Goal: Transaction & Acquisition: Purchase product/service

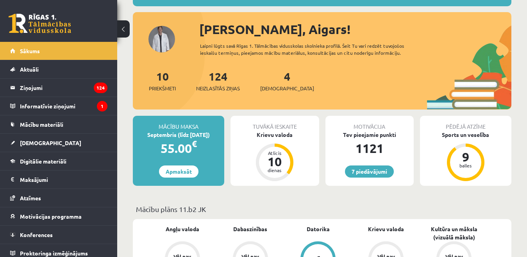
scroll to position [117, 0]
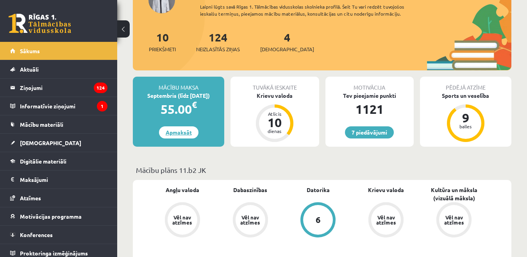
click at [187, 130] on link "Apmaksāt" at bounding box center [178, 132] width 39 height 12
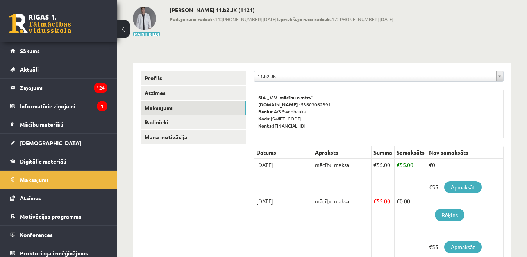
scroll to position [78, 0]
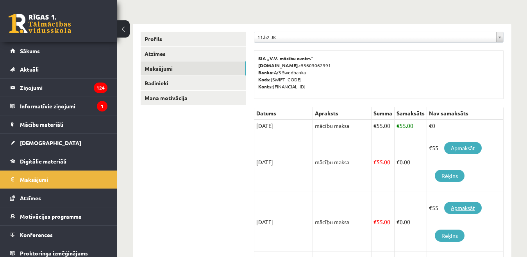
click at [462, 207] on link "Apmaksāt" at bounding box center [462, 208] width 37 height 12
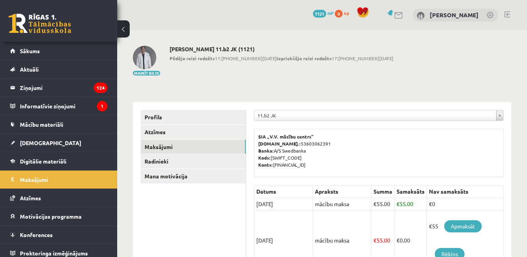
click at [505, 13] on link at bounding box center [507, 14] width 6 height 6
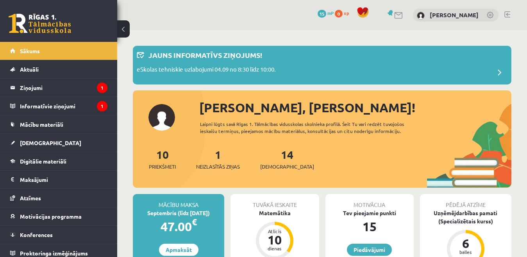
click at [506, 14] on link at bounding box center [507, 14] width 6 height 6
